Goal: Task Accomplishment & Management: Use online tool/utility

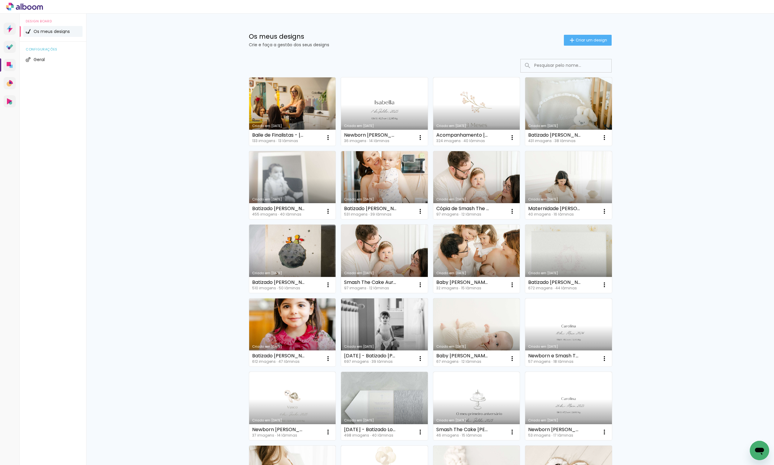
click at [370, 121] on link "Criado em [DATE]" at bounding box center [384, 111] width 87 height 68
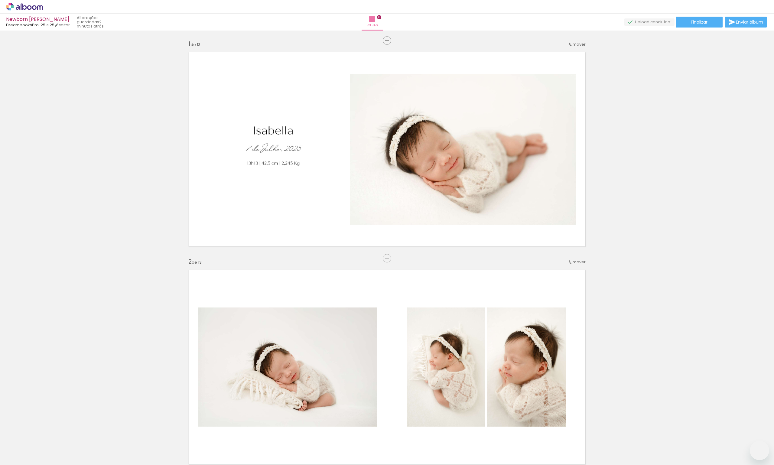
drag, startPoint x: 0, startPoint y: 0, endPoint x: 360, endPoint y: 213, distance: 418.7
click at [360, 213] on quentale-workspace at bounding box center [387, 232] width 774 height 465
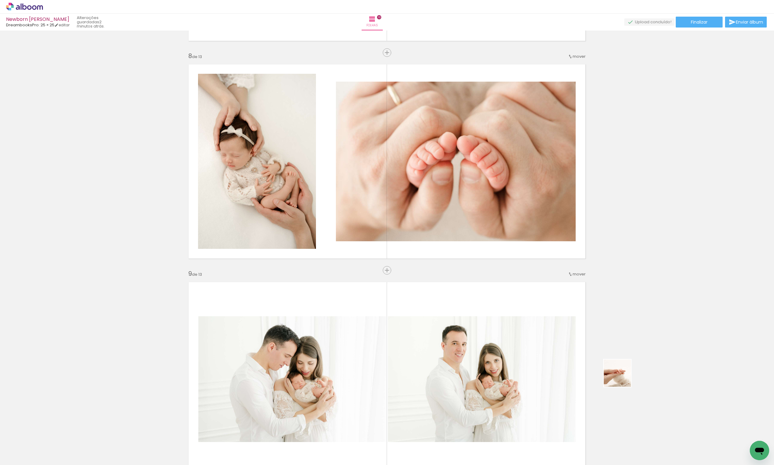
drag, startPoint x: 622, startPoint y: 378, endPoint x: 331, endPoint y: 168, distance: 358.9
click at [331, 168] on quentale-workspace at bounding box center [387, 232] width 774 height 465
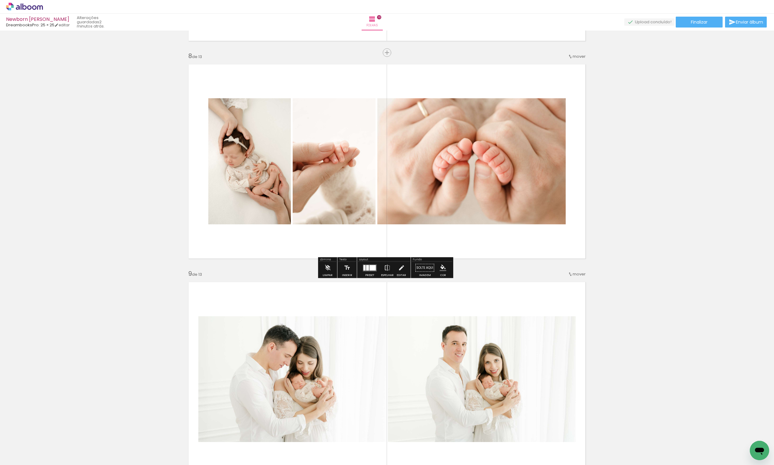
click at [367, 267] on div at bounding box center [367, 267] width 3 height 5
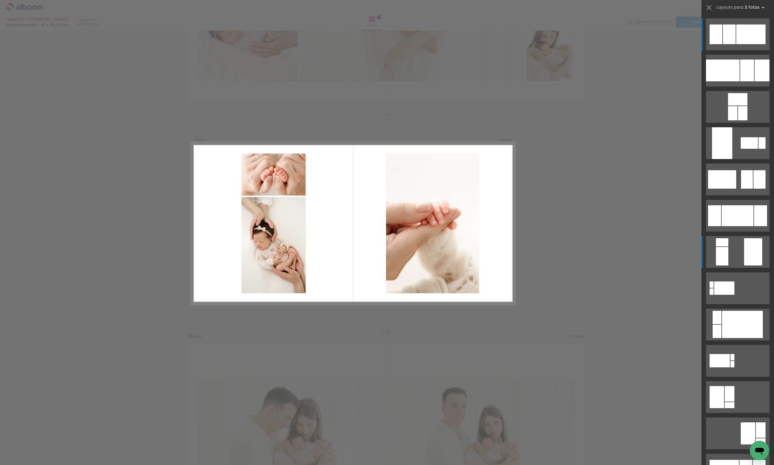
scroll to position [1445, 0]
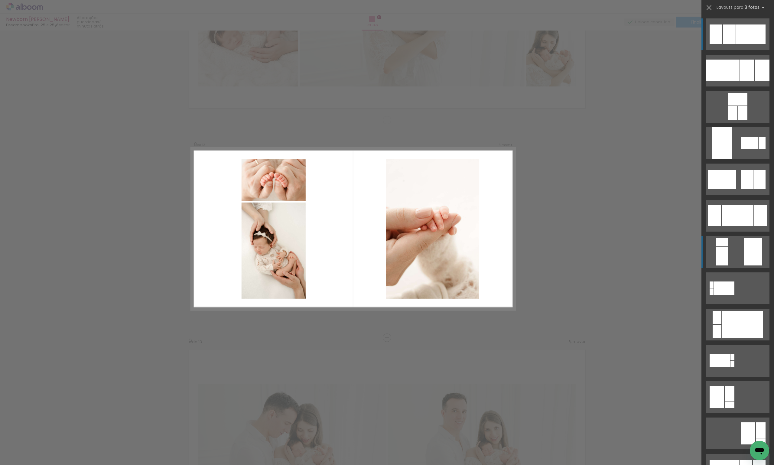
click at [729, 87] on quentale-layouter at bounding box center [738, 71] width 64 height 32
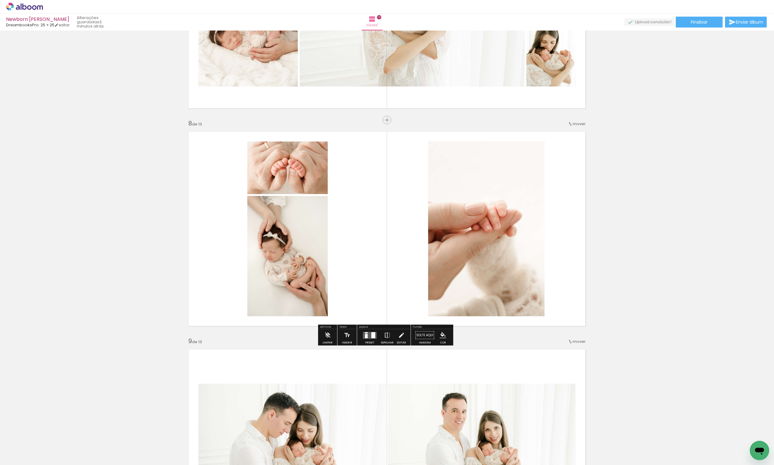
drag, startPoint x: 244, startPoint y: 264, endPoint x: 280, endPoint y: 259, distance: 36.7
click at [257, 263] on quentale-layouter at bounding box center [387, 229] width 405 height 203
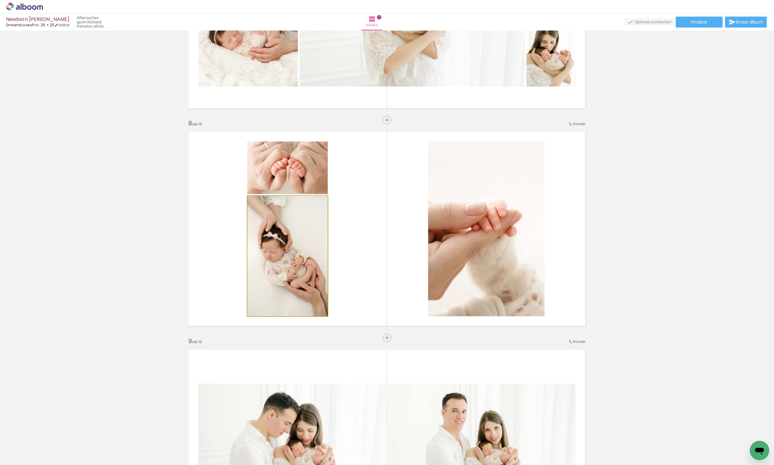
drag, startPoint x: 280, startPoint y: 259, endPoint x: 505, endPoint y: 216, distance: 229.3
click at [0, 0] on slot at bounding box center [0, 0] width 0 height 0
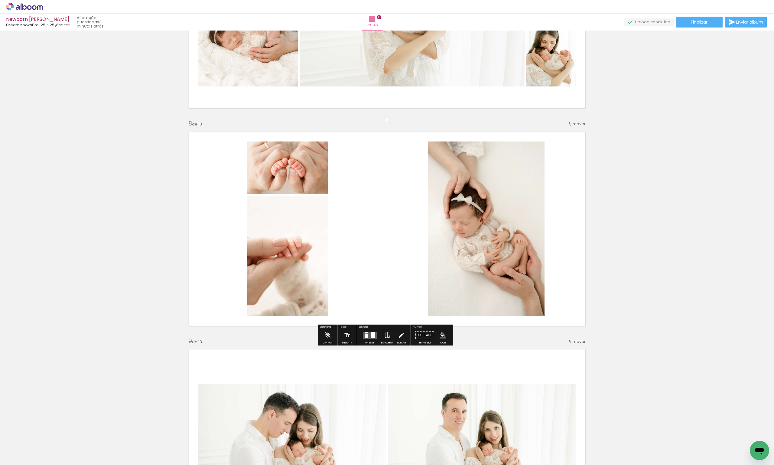
click at [635, 228] on div "Inserir folha 1 de 13 Inserir folha 2 de 13 Inserir folha 3 de 13 Inserir folha…" at bounding box center [387, 112] width 774 height 3050
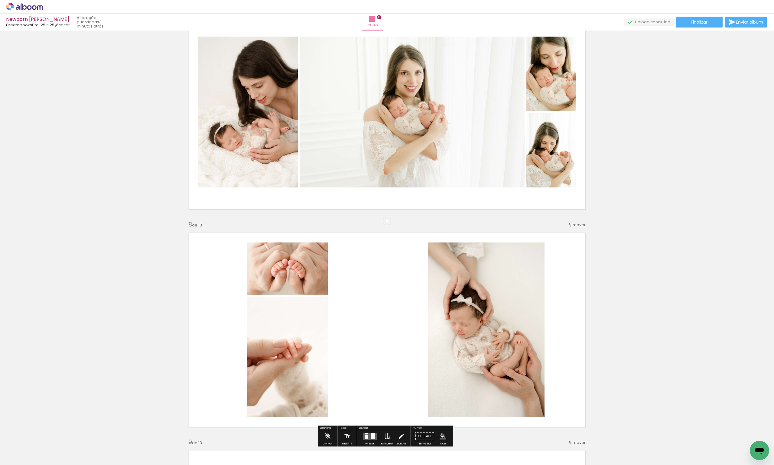
scroll to position [1264, 0]
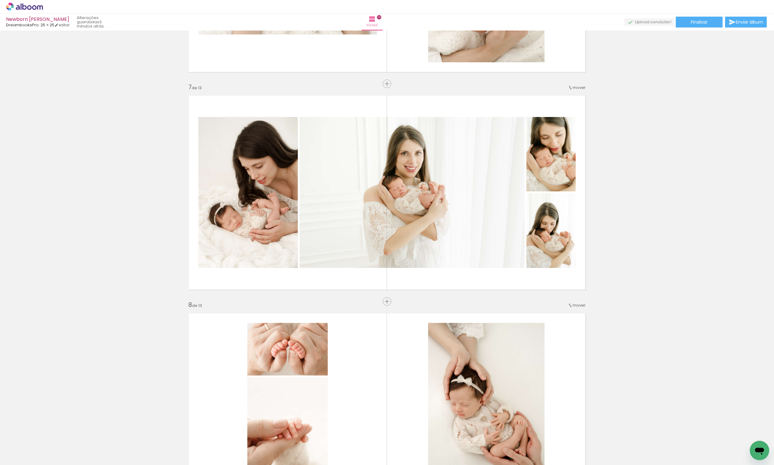
click at [579, 303] on span "mover" at bounding box center [579, 306] width 13 height 6
click at [573, 365] on paper-item "antes da 7" at bounding box center [562, 364] width 46 height 10
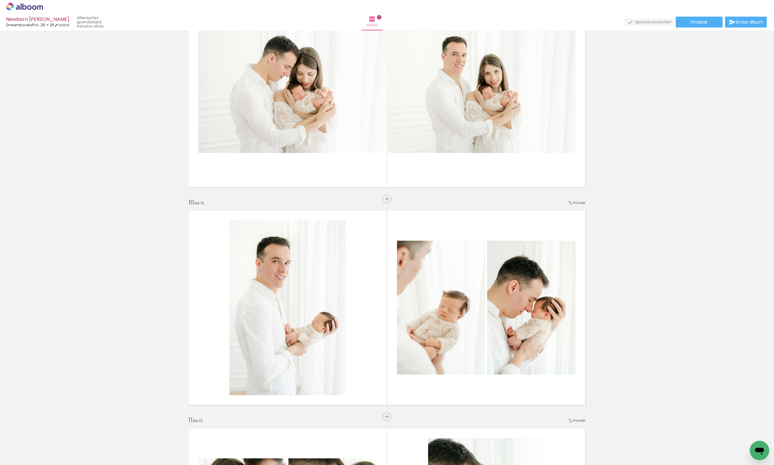
scroll to position [1785, 0]
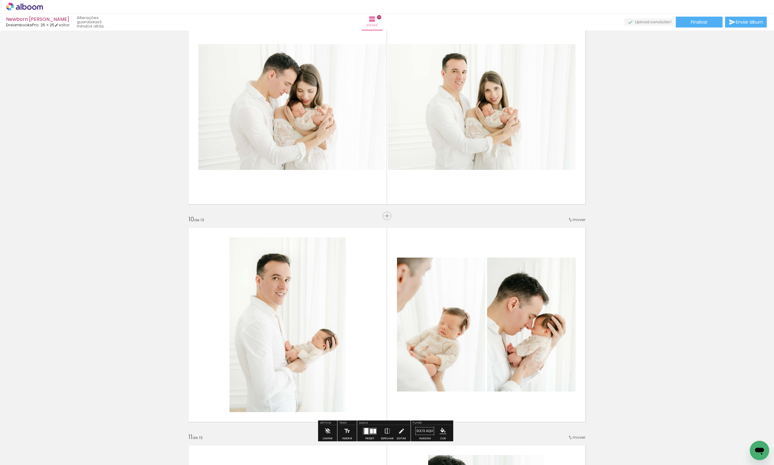
click at [573, 222] on span "mover" at bounding box center [579, 220] width 13 height 6
click at [569, 296] on paper-item "antes da 9" at bounding box center [562, 299] width 46 height 10
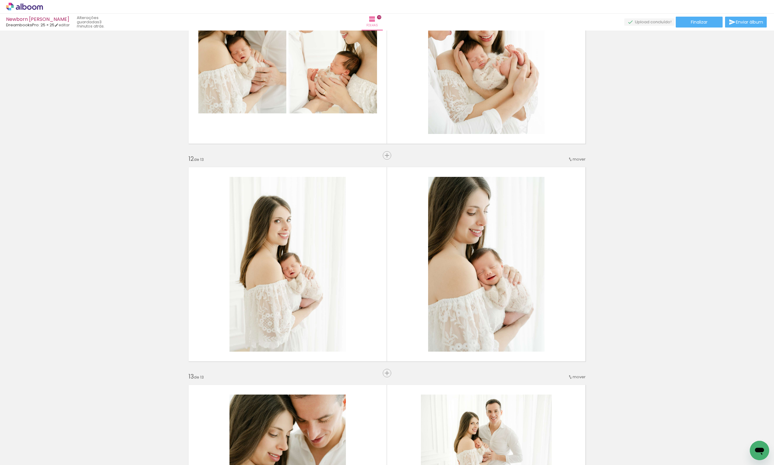
scroll to position [2238, 0]
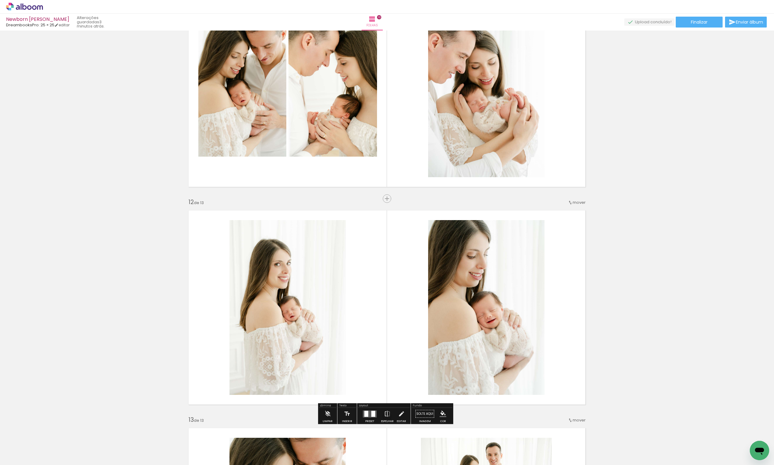
click at [575, 205] on span "mover" at bounding box center [579, 203] width 13 height 6
click at [570, 294] on paper-item "antes da 10" at bounding box center [562, 292] width 46 height 10
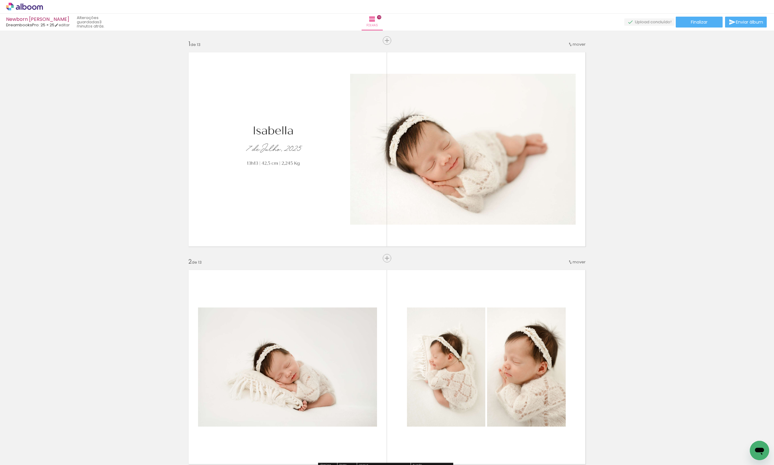
scroll to position [0, 0]
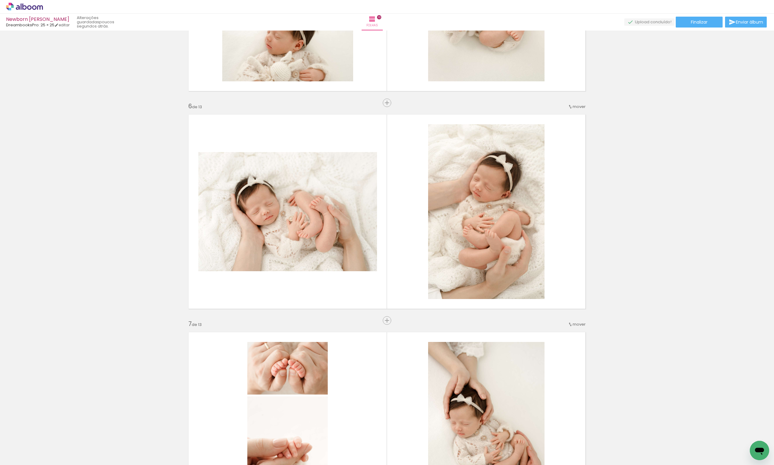
scroll to position [1029, 0]
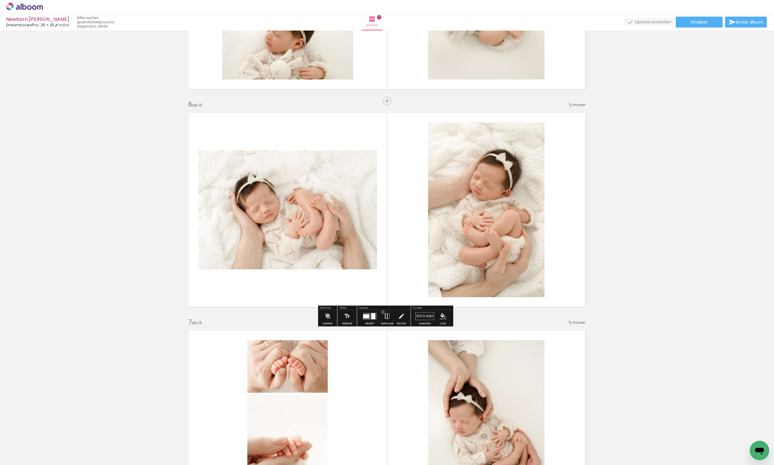
click at [382, 312] on paper-button "Espelhar" at bounding box center [388, 317] width 16 height 15
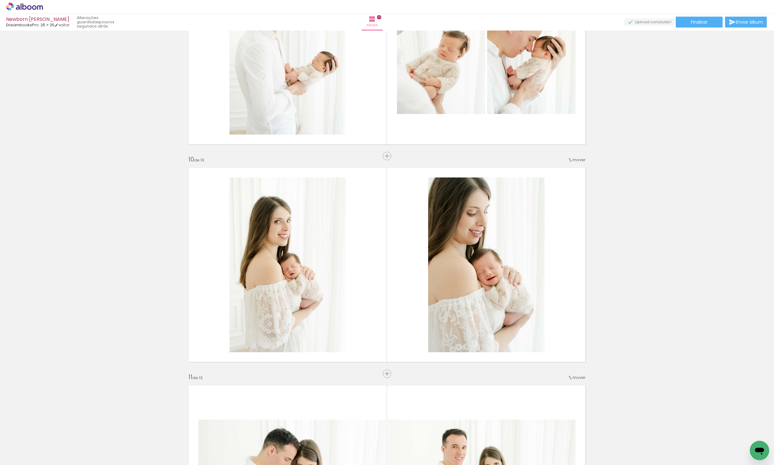
scroll to position [1845, 0]
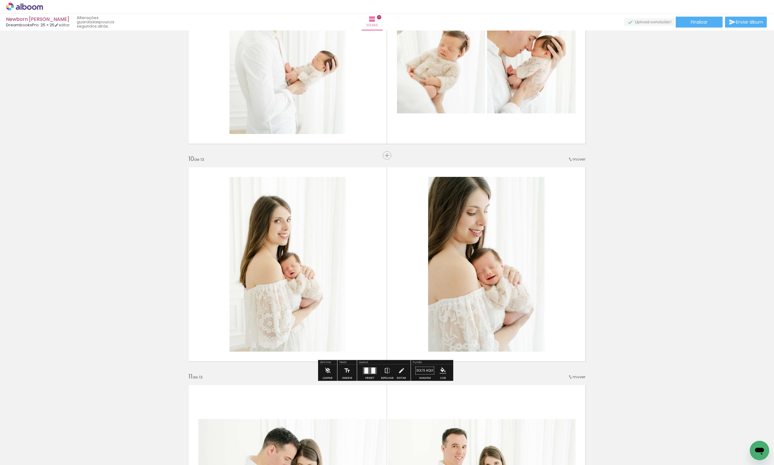
click at [570, 159] on iron-icon at bounding box center [570, 159] width 5 height 5
click at [566, 238] on paper-item "antes da 9" at bounding box center [562, 238] width 46 height 10
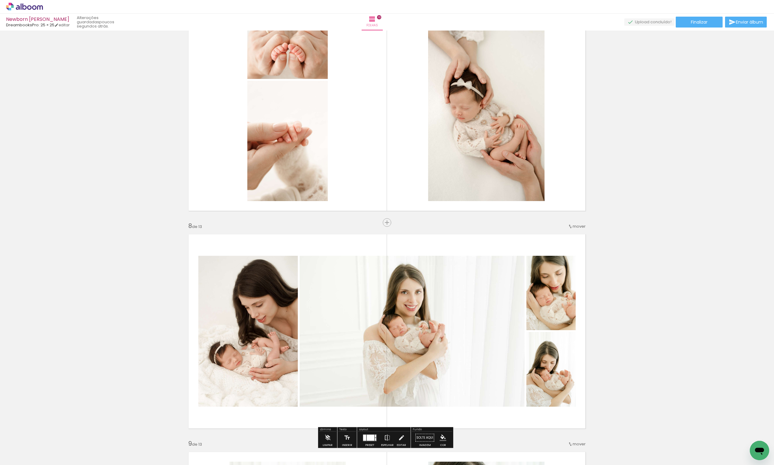
scroll to position [1330, 0]
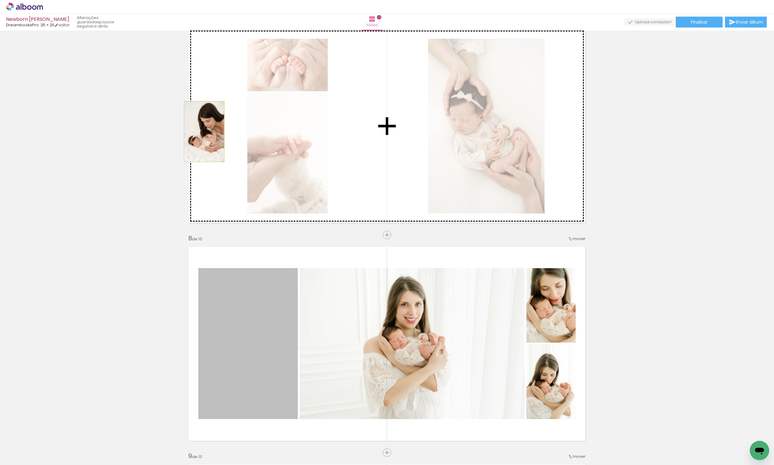
drag, startPoint x: 250, startPoint y: 346, endPoint x: 202, endPoint y: 132, distance: 220.1
click at [202, 132] on div "Inserir folha 1 de 13 Inserir folha 2 de 13 Inserir folha 3 de 13 Inserir folha…" at bounding box center [387, 227] width 774 height 3050
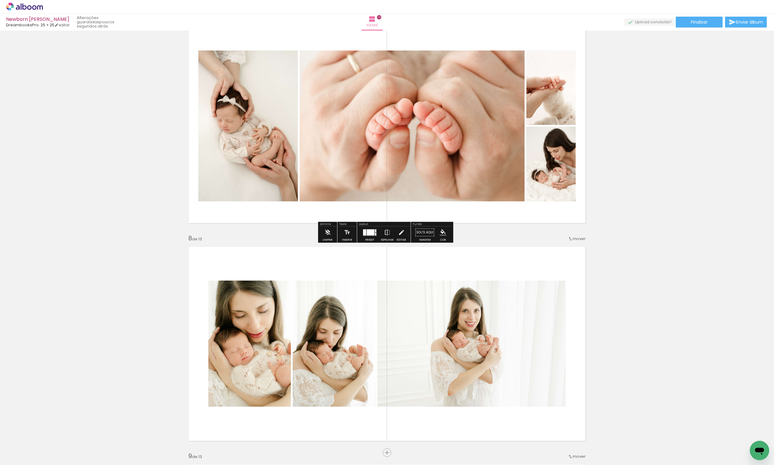
click at [376, 231] on div at bounding box center [370, 233] width 16 height 12
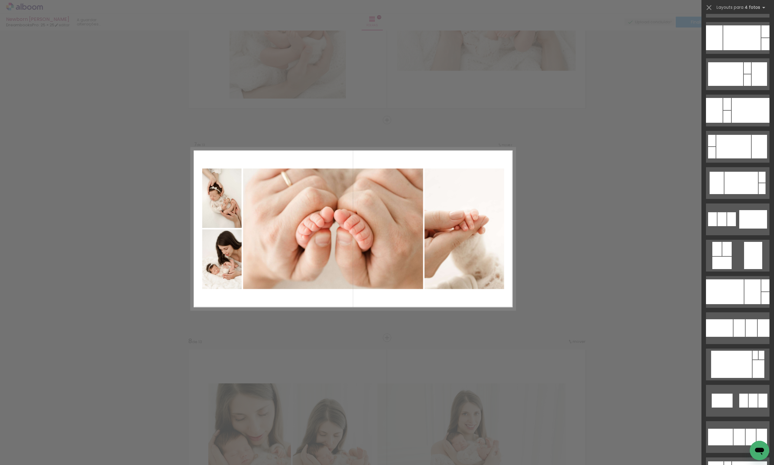
scroll to position [1392, 0]
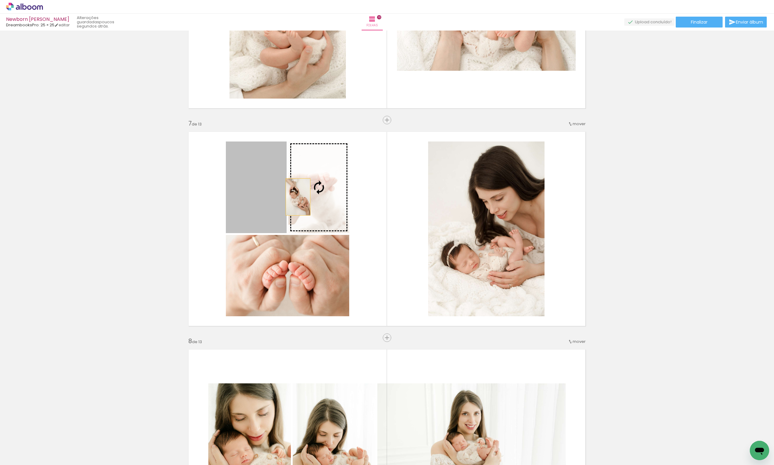
drag, startPoint x: 258, startPoint y: 191, endPoint x: 323, endPoint y: 198, distance: 65.5
click at [0, 0] on slot at bounding box center [0, 0] width 0 height 0
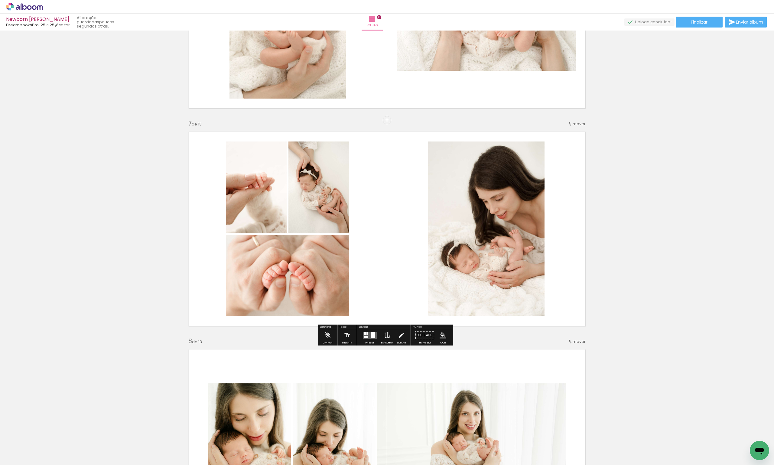
click at [364, 196] on quentale-layouter at bounding box center [387, 229] width 405 height 203
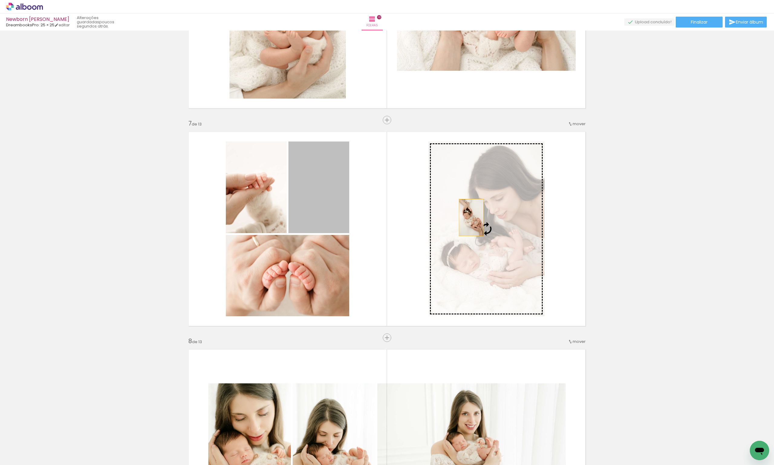
drag, startPoint x: 328, startPoint y: 198, endPoint x: 493, endPoint y: 218, distance: 165.9
click at [0, 0] on slot at bounding box center [0, 0] width 0 height 0
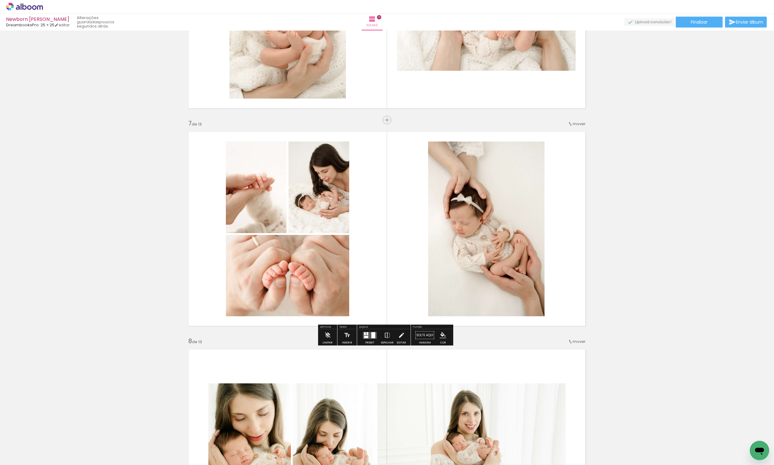
click at [378, 199] on quentale-layouter at bounding box center [387, 229] width 405 height 203
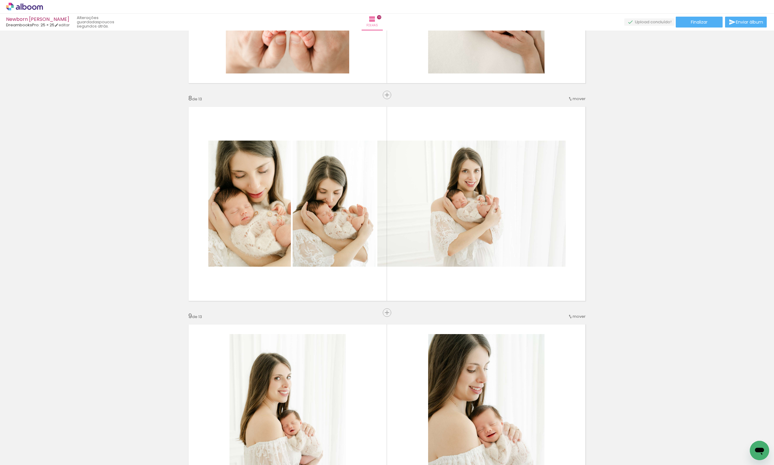
scroll to position [1469, 0]
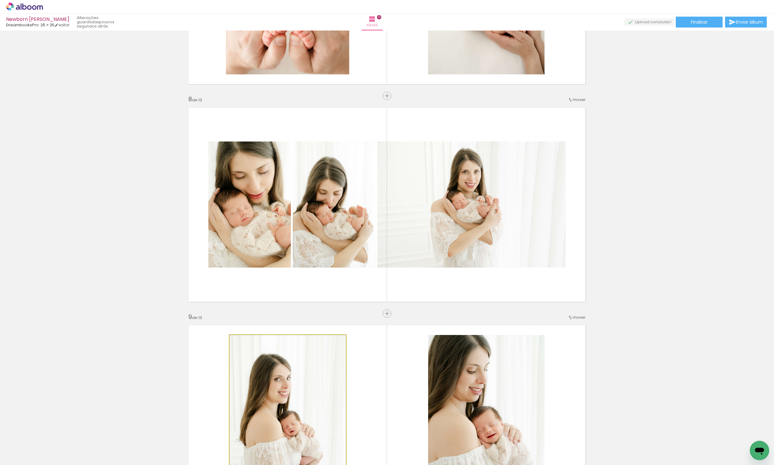
drag, startPoint x: 306, startPoint y: 380, endPoint x: 393, endPoint y: 255, distance: 152.2
click at [393, 255] on div "Inserir folha 1 de 13 Inserir folha 2 de 13 Inserir folha 3 de 13 Inserir folha…" at bounding box center [387, 88] width 774 height 3050
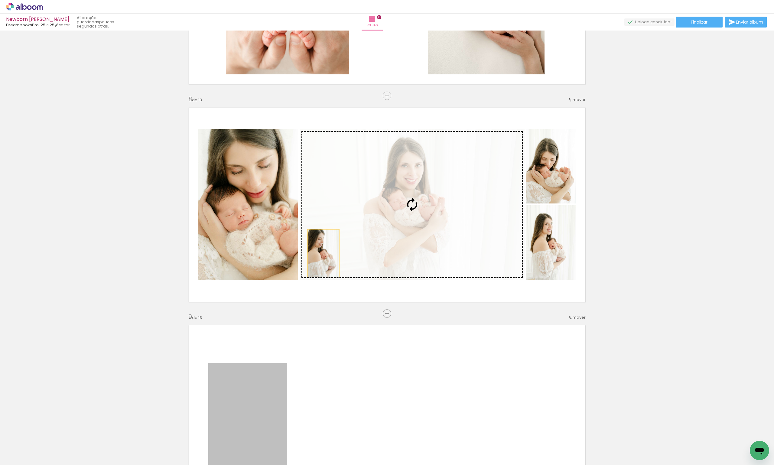
drag, startPoint x: 269, startPoint y: 393, endPoint x: 321, endPoint y: 253, distance: 148.9
click at [321, 253] on div "Inserir folha 1 de 13 Inserir folha 2 de 13 Inserir folha 3 de 13 Inserir folha…" at bounding box center [387, 88] width 774 height 3050
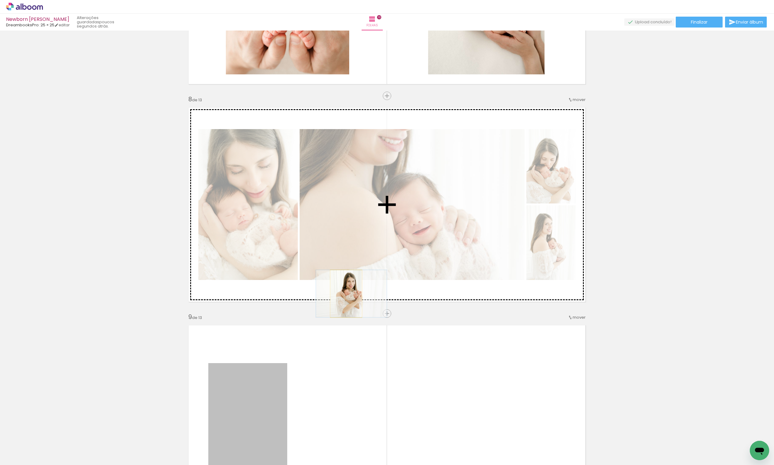
drag, startPoint x: 290, startPoint y: 369, endPoint x: 344, endPoint y: 294, distance: 93.2
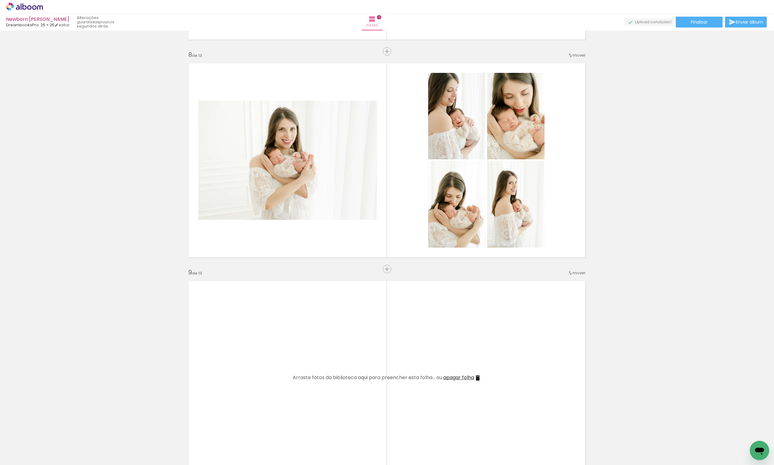
scroll to position [1560, 0]
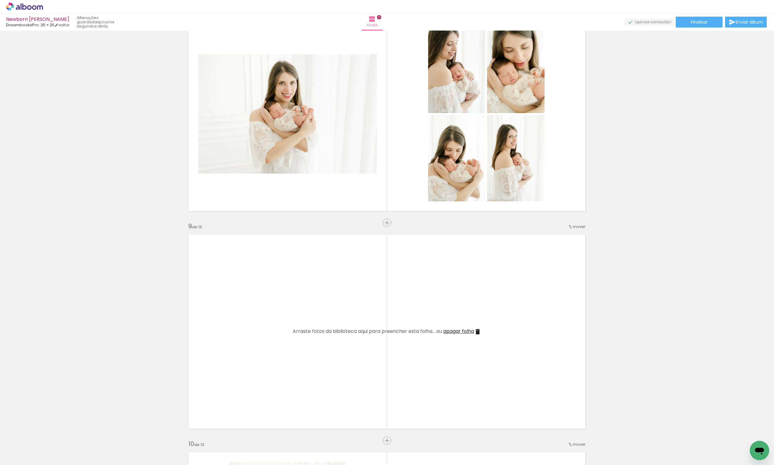
click at [452, 330] on span "apagar folha" at bounding box center [459, 331] width 31 height 7
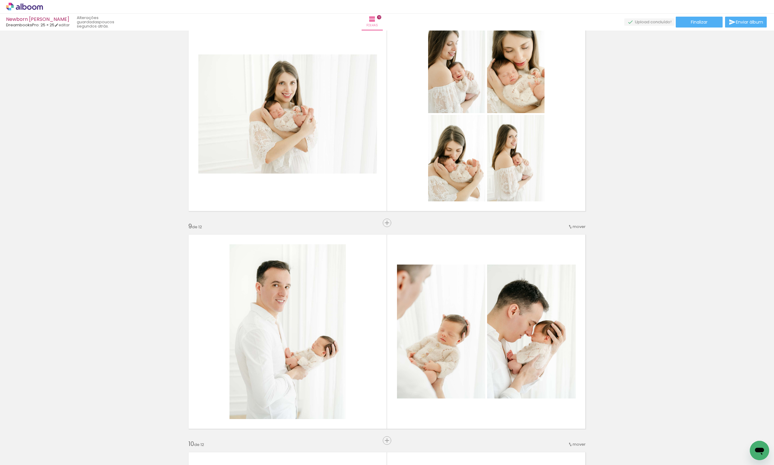
scroll to position [1409, 0]
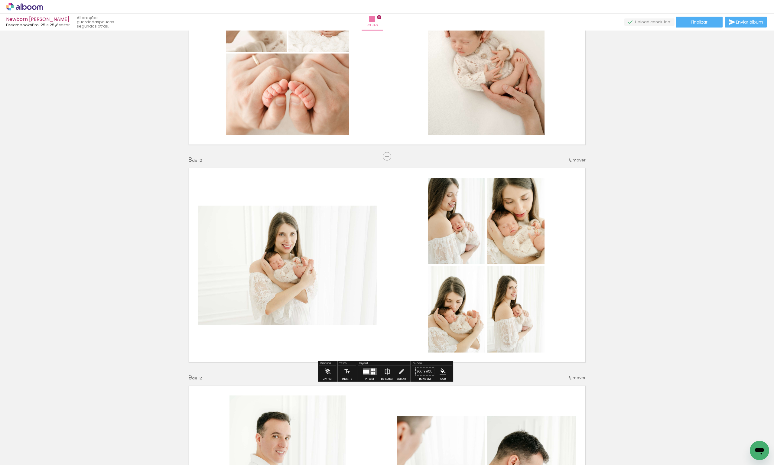
click at [586, 322] on quentale-layouter at bounding box center [387, 265] width 405 height 203
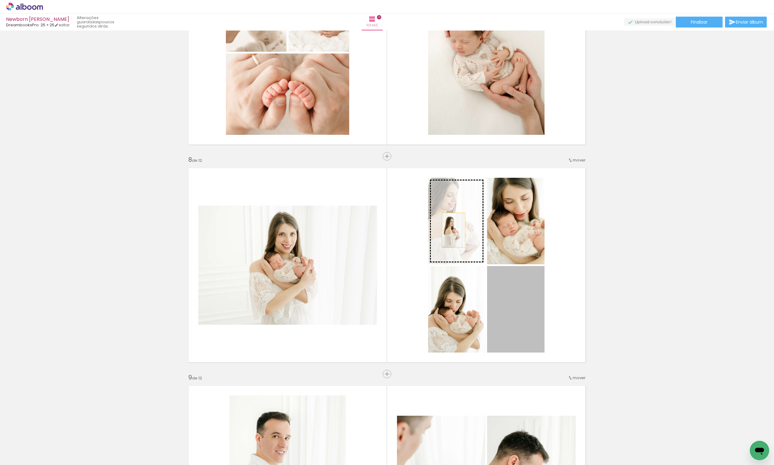
drag, startPoint x: 536, startPoint y: 320, endPoint x: 451, endPoint y: 229, distance: 124.8
click at [0, 0] on slot at bounding box center [0, 0] width 0 height 0
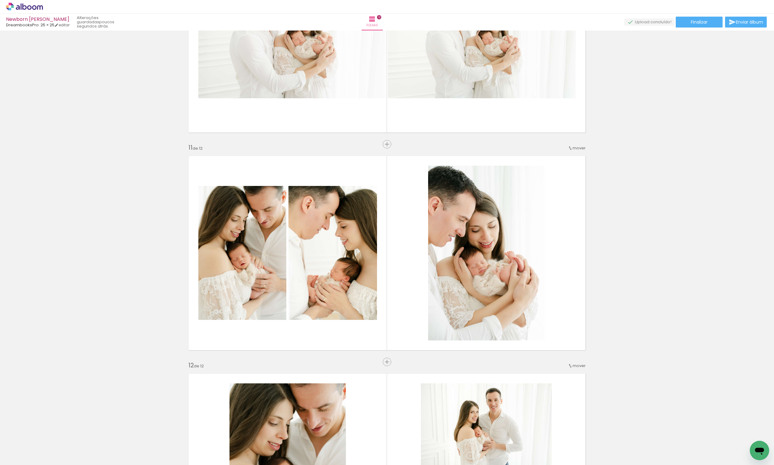
scroll to position [1893, 0]
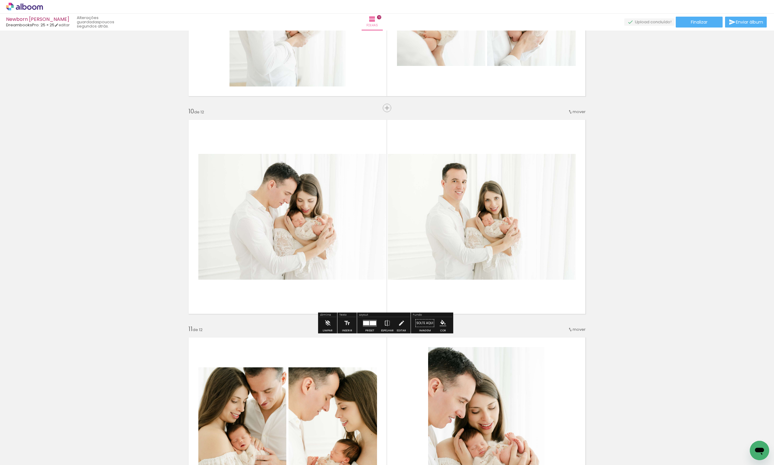
click at [576, 112] on span "mover" at bounding box center [579, 112] width 13 height 6
click at [568, 220] on span "12" at bounding box center [566, 221] width 5 height 10
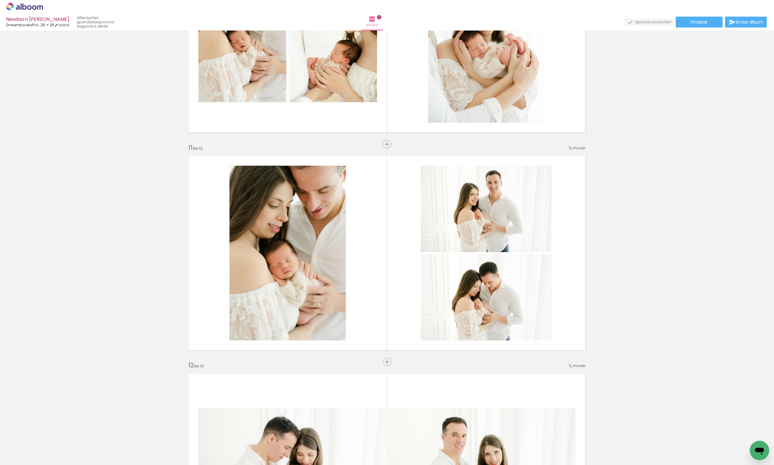
scroll to position [2165, 0]
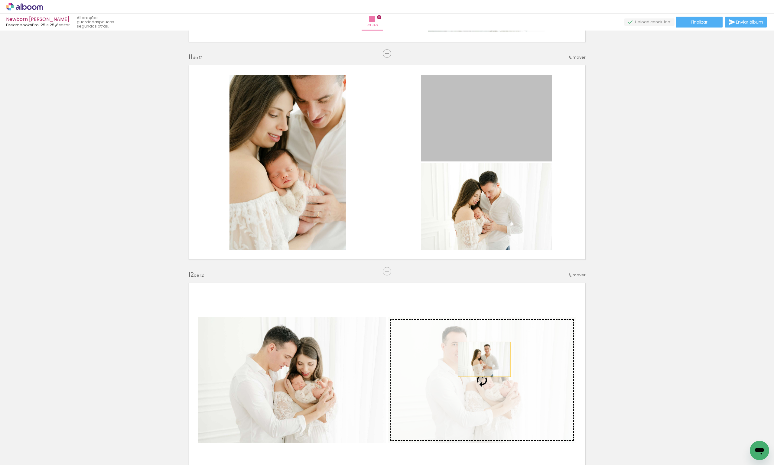
drag, startPoint x: 503, startPoint y: 136, endPoint x: 530, endPoint y: 354, distance: 219.2
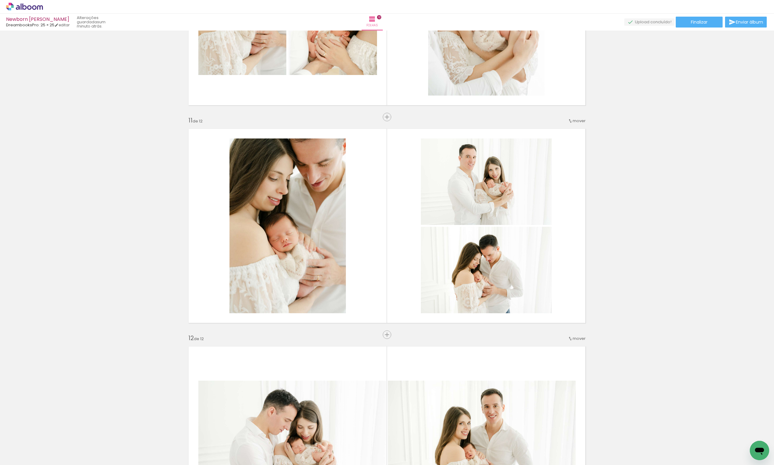
scroll to position [2118, 0]
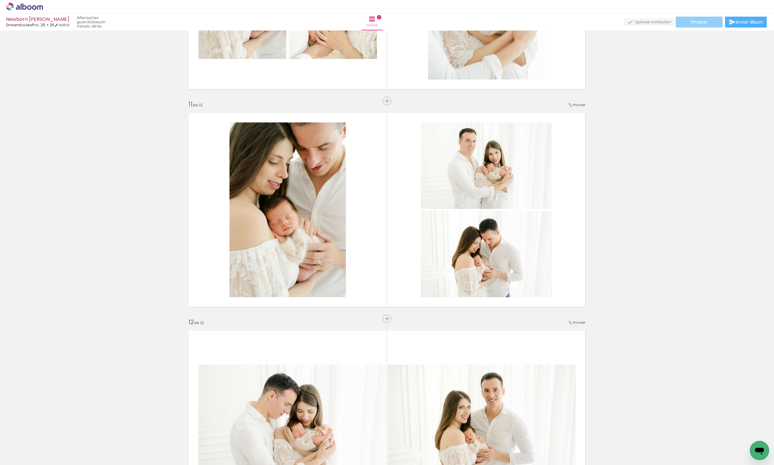
click at [689, 25] on paper-button "Finalizar" at bounding box center [699, 22] width 47 height 11
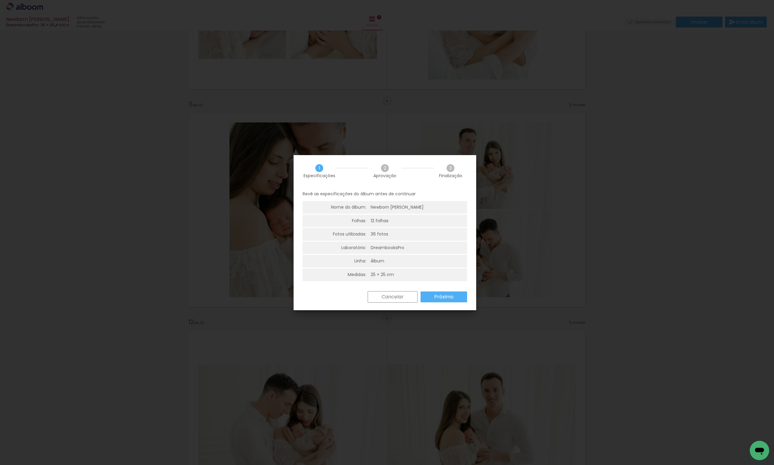
click at [451, 303] on div "Cancelar Próximo" at bounding box center [385, 301] width 183 height 21
click at [454, 297] on paper-button "Próximo" at bounding box center [444, 297] width 47 height 11
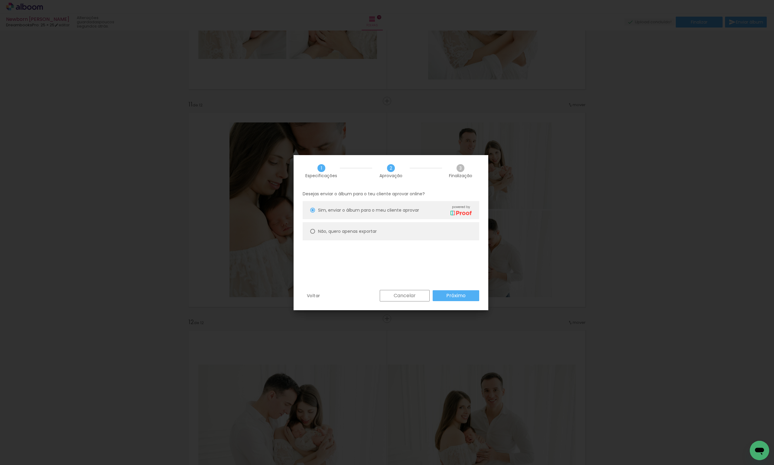
click at [0, 0] on slot "Próximo" at bounding box center [0, 0] width 0 height 0
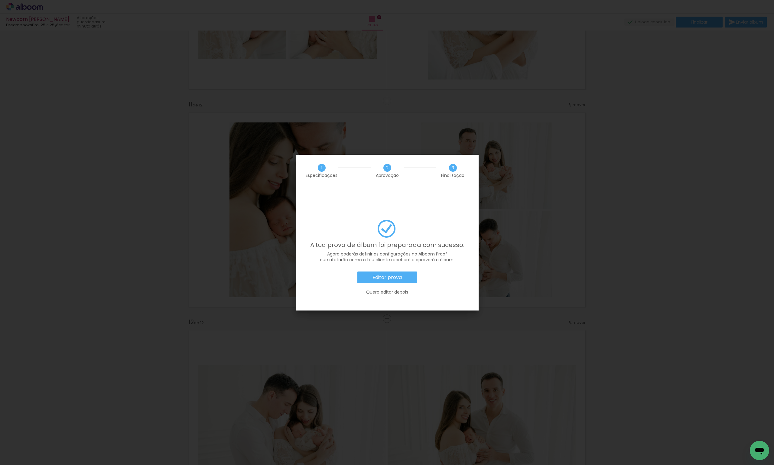
click at [0, 0] on slot "Editar prova" at bounding box center [0, 0] width 0 height 0
